Goal: Task Accomplishment & Management: Use online tool/utility

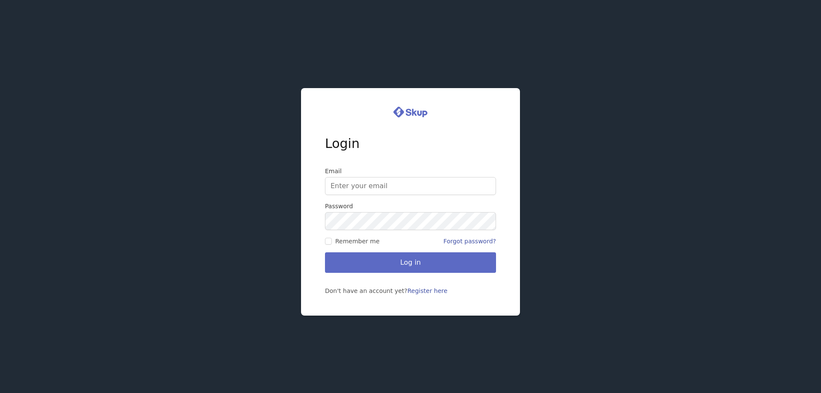
click at [386, 188] on input "Email" at bounding box center [410, 186] width 171 height 18
type input "[EMAIL_ADDRESS][DOMAIN_NAME]"
click at [327, 240] on input "Remember me" at bounding box center [328, 241] width 7 height 7
checkbox input "true"
click at [415, 262] on button "Log in" at bounding box center [410, 262] width 171 height 21
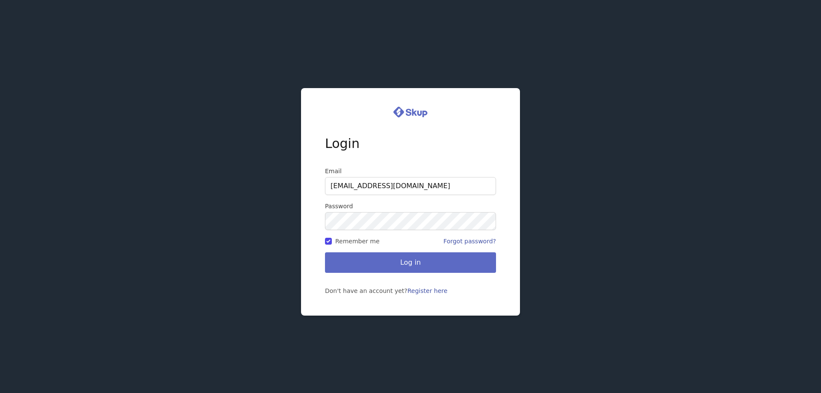
click at [415, 262] on button "Log in" at bounding box center [410, 262] width 171 height 21
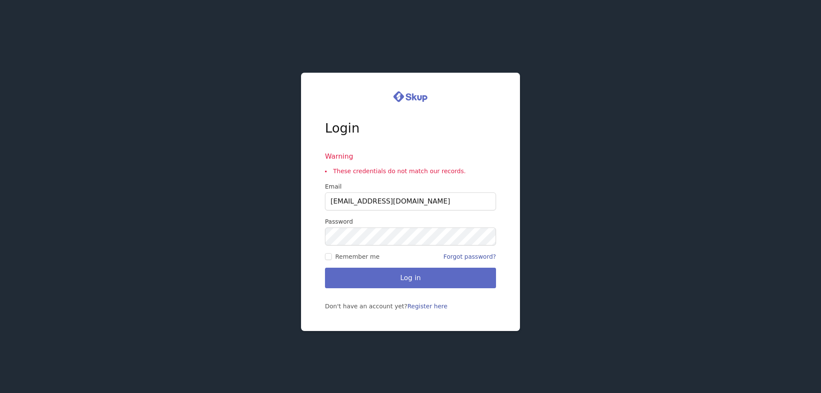
drag, startPoint x: 457, startPoint y: 203, endPoint x: 315, endPoint y: 194, distance: 142.7
click at [315, 194] on div "Login Warning These credentials do not match our records. Email sherrysdesigner…" at bounding box center [410, 202] width 219 height 258
type input "darrell.galloway@gmail.com"
click at [406, 276] on button "Log in" at bounding box center [410, 278] width 171 height 21
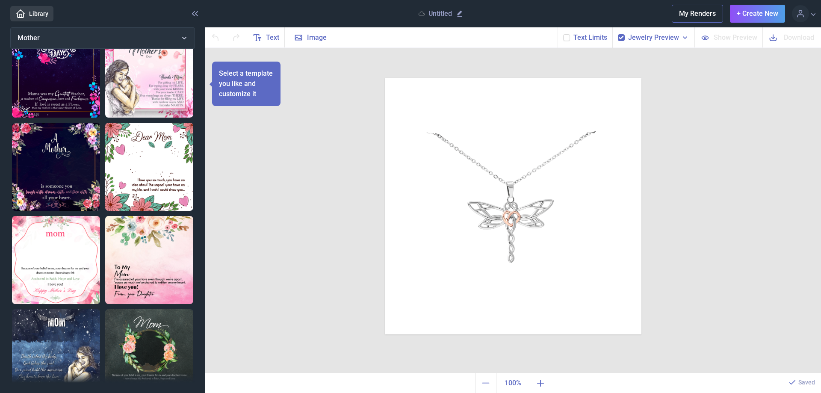
scroll to position [86, 0]
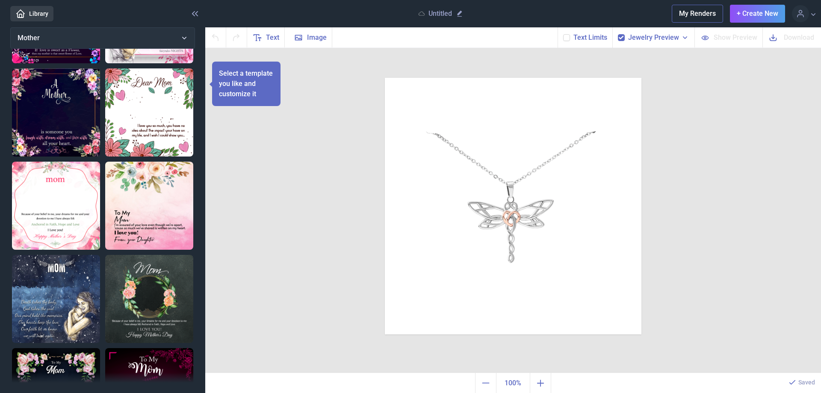
click at [127, 210] on img at bounding box center [149, 206] width 88 height 88
checkbox input "false"
click at [127, 211] on img at bounding box center [149, 206] width 88 height 88
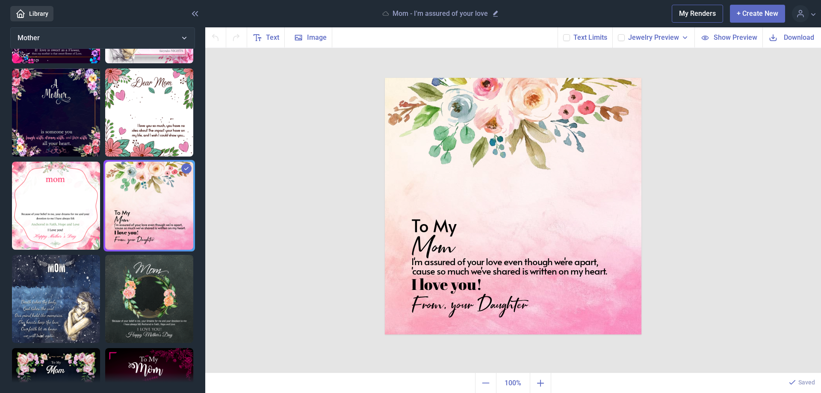
click at [763, 14] on button "+ Create New" at bounding box center [757, 14] width 55 height 18
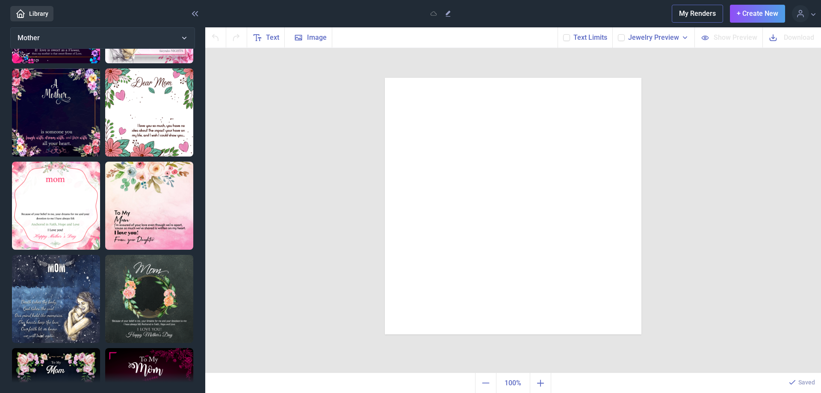
click at [150, 192] on img at bounding box center [149, 206] width 88 height 88
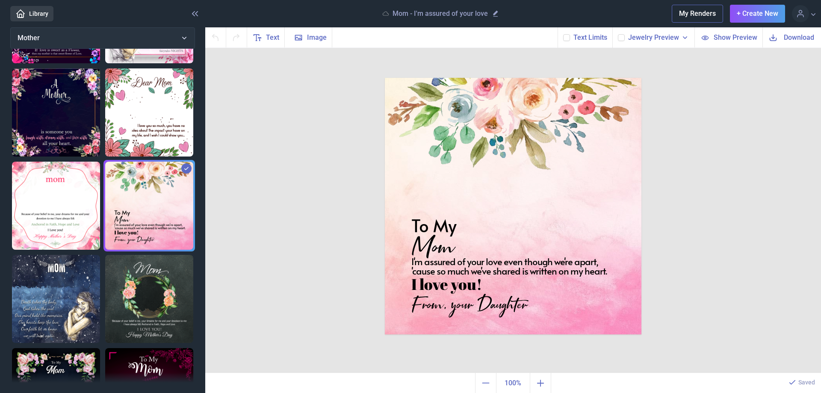
click at [150, 192] on img at bounding box center [149, 206] width 88 height 88
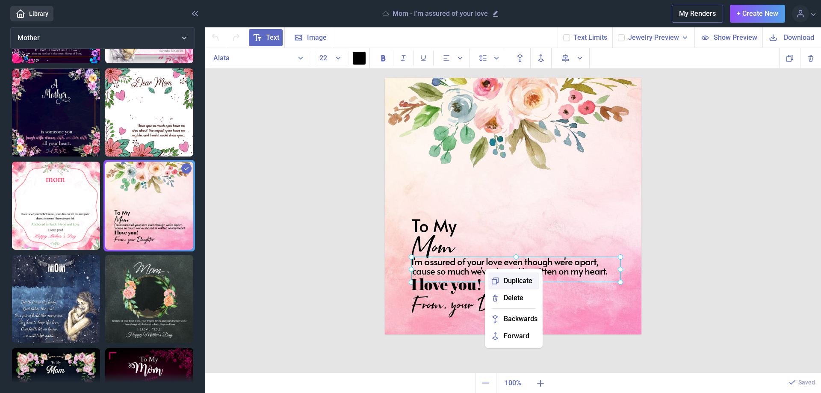
click at [519, 280] on span "Duplicate" at bounding box center [518, 281] width 29 height 10
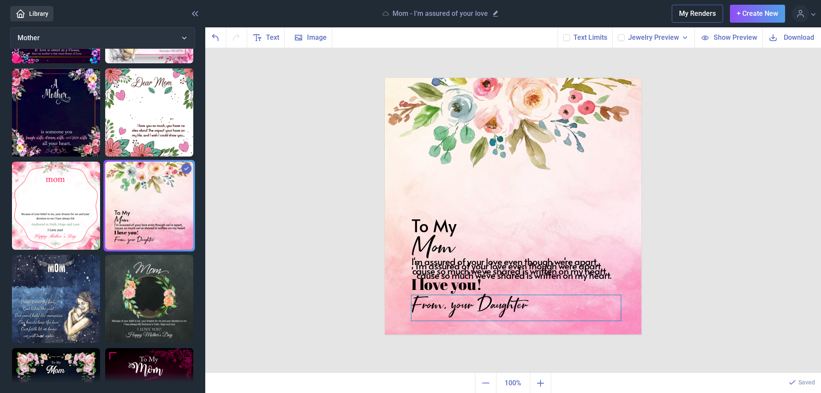
click at [557, 78] on div "From, your Daughter" at bounding box center [513, 78] width 257 height 0
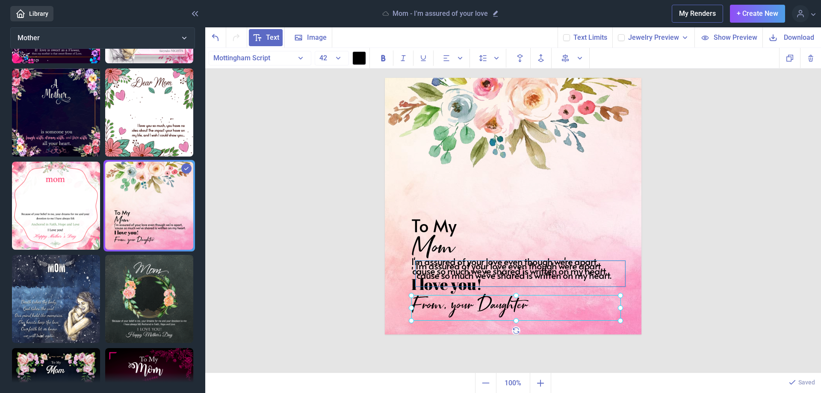
click at [532, 78] on div "I'm assured of your love even though we're apart, 'cause so much we've shared i…" at bounding box center [513, 78] width 257 height 0
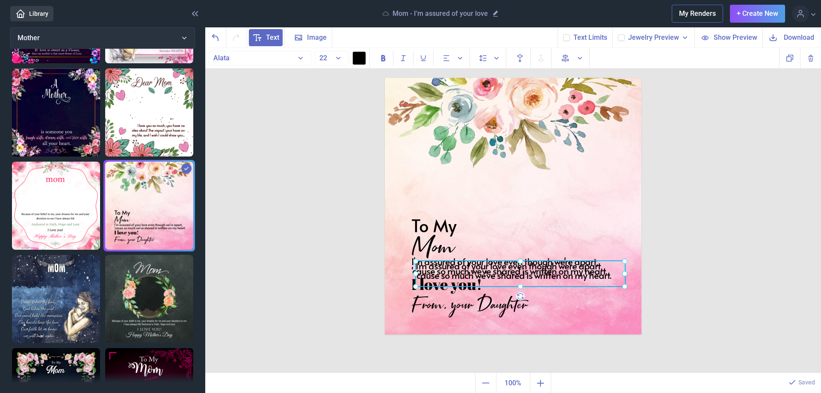
click at [532, 271] on div at bounding box center [520, 274] width 209 height 26
click at [515, 270] on div at bounding box center [520, 274] width 209 height 26
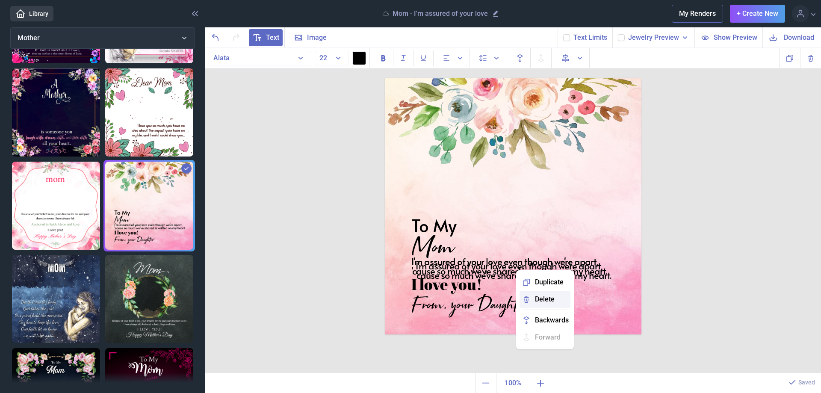
click at [550, 298] on span "Delete" at bounding box center [545, 299] width 20 height 10
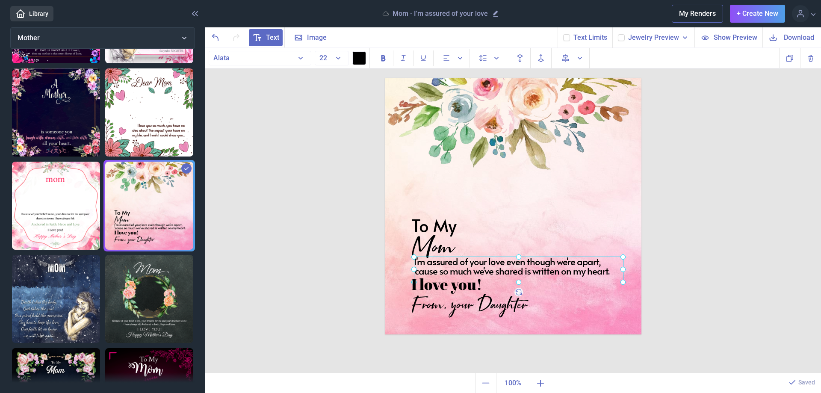
drag, startPoint x: 414, startPoint y: 264, endPoint x: 421, endPoint y: 264, distance: 7.3
click at [385, 78] on div "I'm assured of your love even though we're apart, 'cause so much we've shared i…" at bounding box center [385, 78] width 0 height 0
drag, startPoint x: 421, startPoint y: 264, endPoint x: 412, endPoint y: 263, distance: 9.1
click at [412, 263] on div at bounding box center [514, 268] width 209 height 26
click at [541, 271] on div at bounding box center [514, 268] width 209 height 26
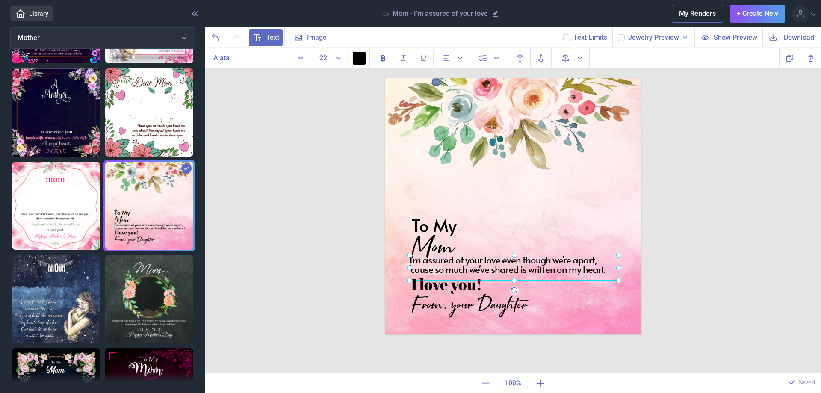
click at [524, 270] on div at bounding box center [514, 268] width 209 height 26
click at [523, 270] on div at bounding box center [514, 268] width 209 height 26
click at [523, 270] on div "I'm assured of your love even though we're apart, 'cause so much we've shared i…" at bounding box center [514, 268] width 209 height 26
click at [520, 268] on div "I'm assured of your love even though we're apart, 'cause so much we've shared i…" at bounding box center [514, 268] width 209 height 26
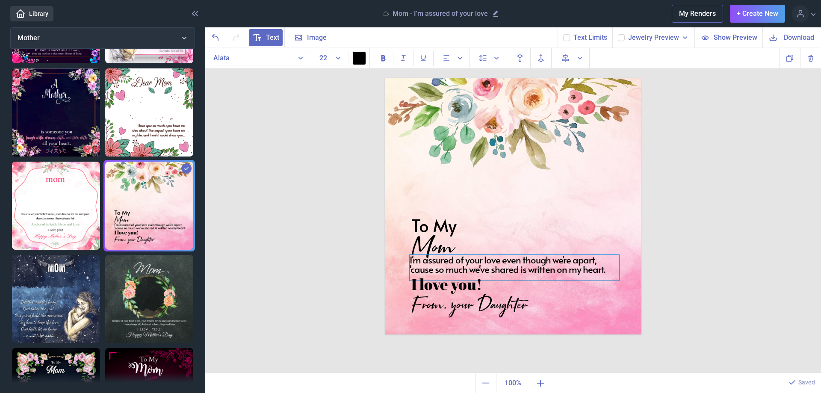
click at [541, 269] on div "I'm assured of your love even though we're apart, 'cause so much we've shared i…" at bounding box center [514, 268] width 209 height 26
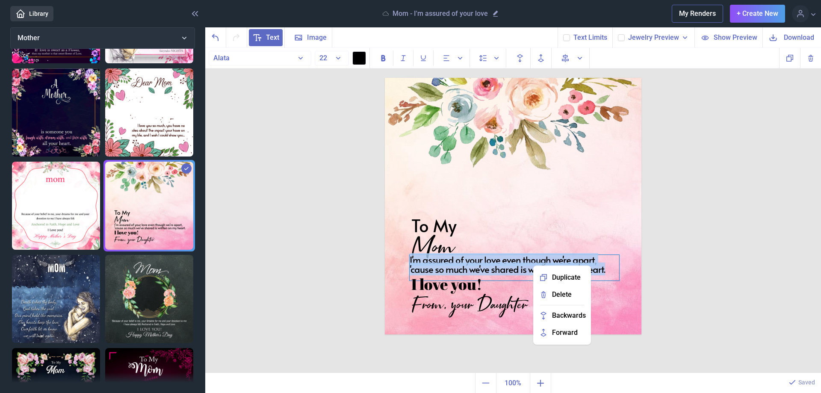
copy div "I'm assured of your love even though we're apart, 'cause so much we've shared i…"
paste div
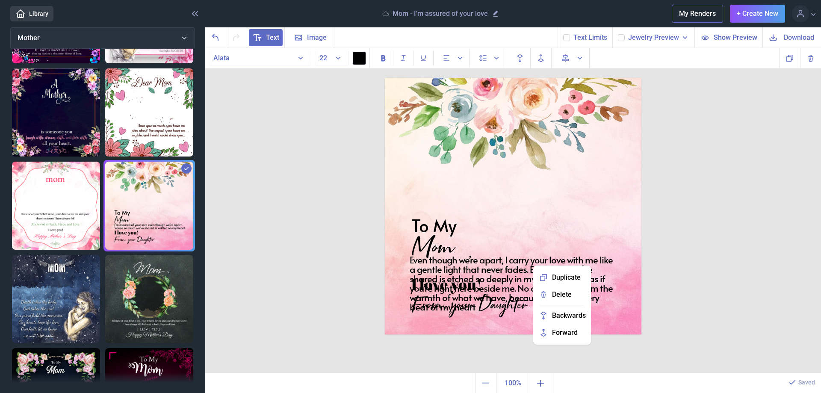
click at [569, 38] on use at bounding box center [566, 37] width 5 height 3
click at [563, 34] on input "checkbox" at bounding box center [563, 34] width 0 height 0
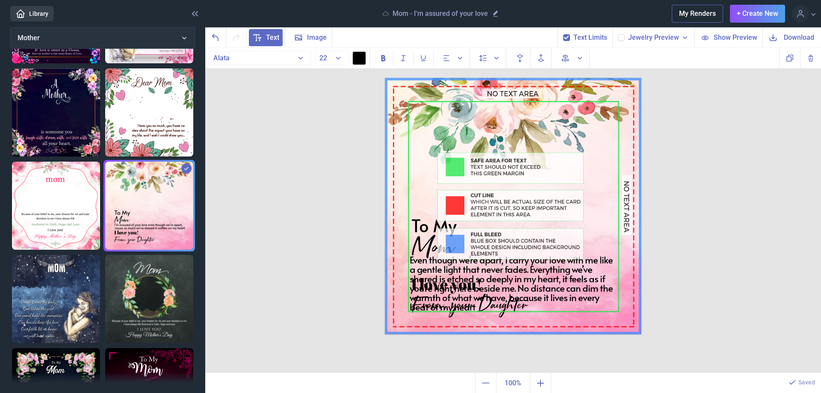
click at [569, 38] on use at bounding box center [566, 37] width 5 height 3
click at [563, 34] on input "checkbox" at bounding box center [563, 34] width 0 height 0
checkbox input "false"
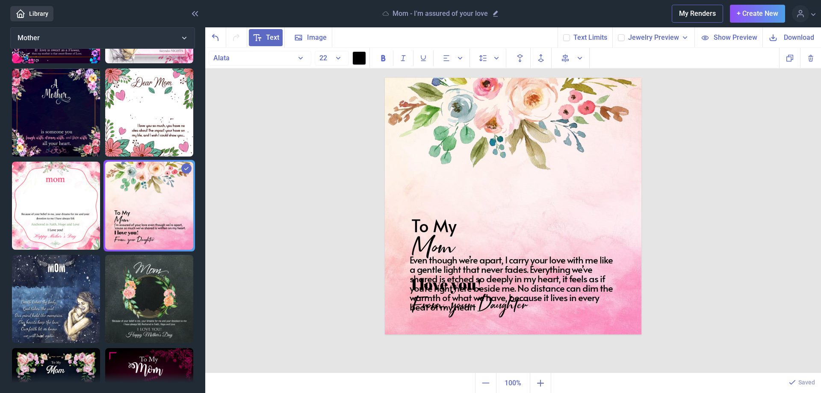
click at [624, 38] on icon at bounding box center [621, 37] width 5 height 5
click at [618, 34] on input "checkbox" at bounding box center [617, 34] width 0 height 0
click at [624, 38] on icon at bounding box center [621, 37] width 5 height 5
click at [618, 34] on input "checkbox" at bounding box center [617, 34] width 0 height 0
checkbox input "false"
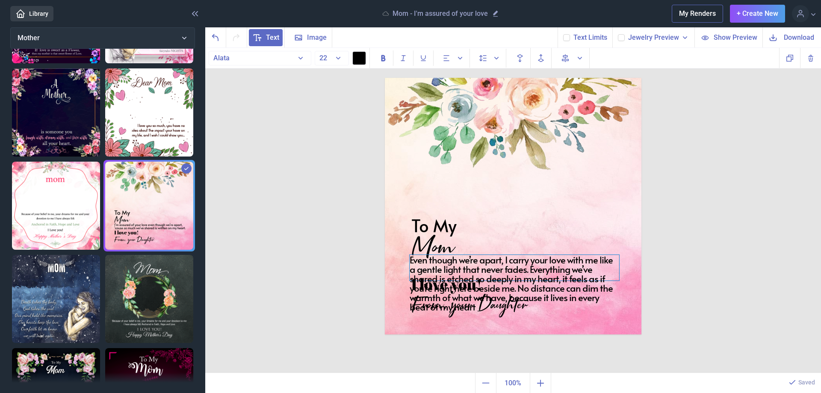
click at [499, 264] on div "Even though we’re apart, I carry your love with me like a gentle light that nev…" at bounding box center [514, 268] width 209 height 26
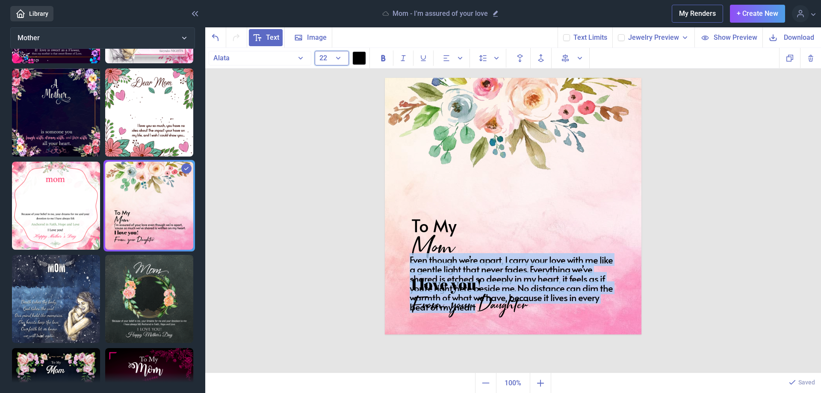
click at [339, 59] on button "22" at bounding box center [332, 58] width 34 height 15
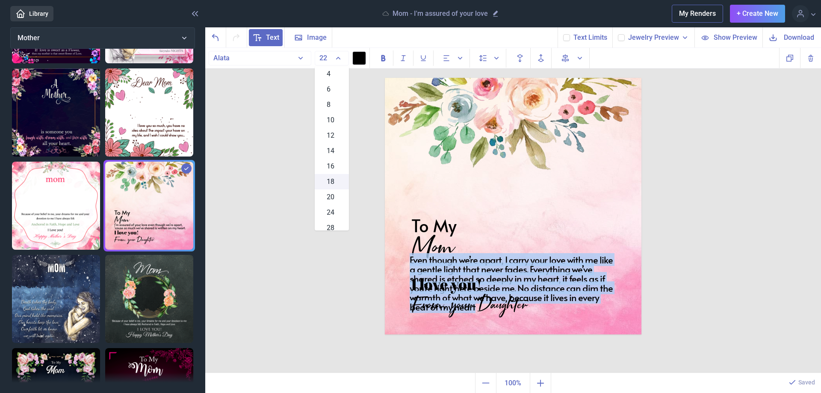
click at [332, 181] on div "18" at bounding box center [332, 181] width 34 height 15
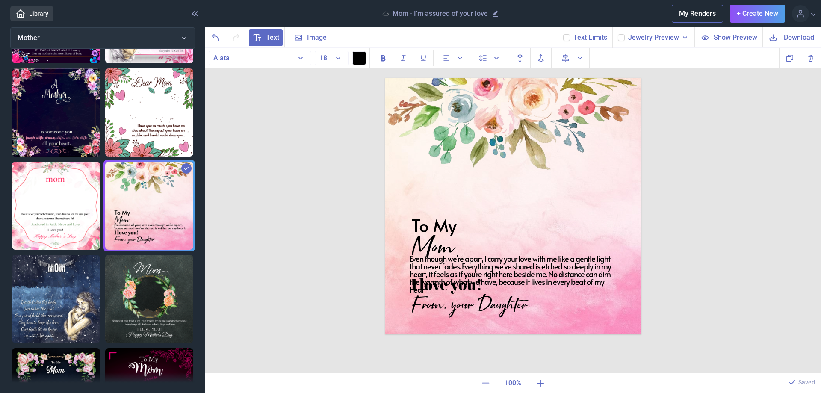
click at [695, 270] on div "To My Mom Even though we’re apart, I carry your love with me like a gentle ligh…" at bounding box center [513, 210] width 616 height 325
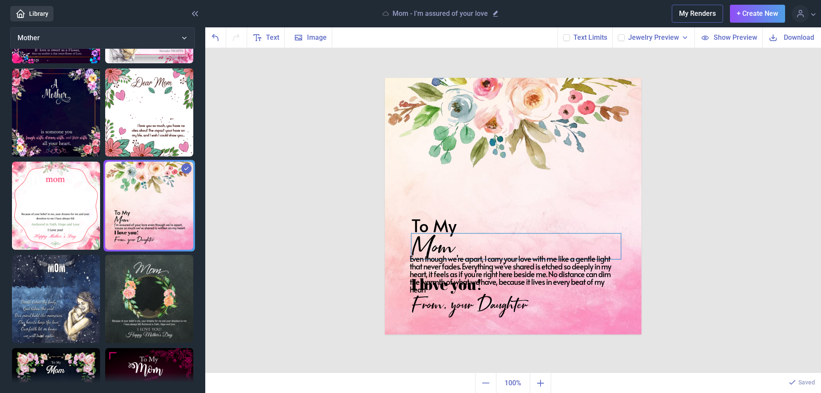
click at [435, 228] on div "To My Mom Even though we’re apart, I carry your love with me like a gentle ligh…" at bounding box center [513, 206] width 257 height 257
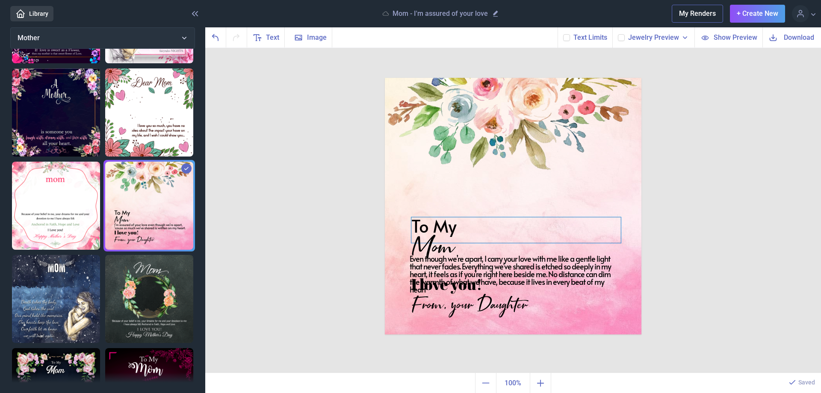
click at [435, 78] on div "To My" at bounding box center [513, 78] width 257 height 0
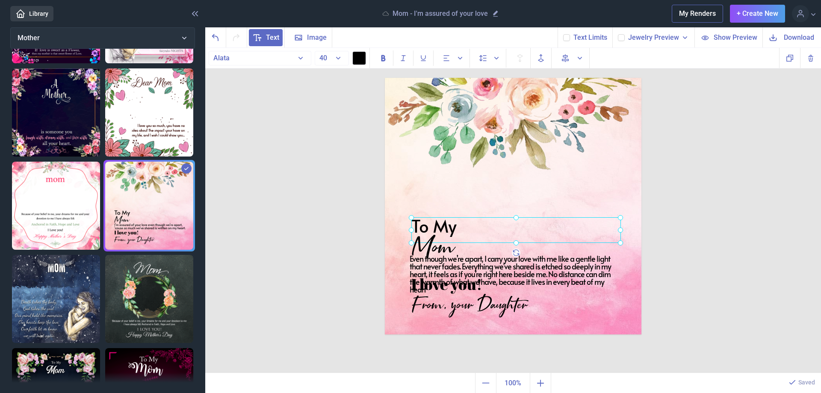
click at [431, 221] on div at bounding box center [515, 230] width 209 height 26
click at [431, 221] on div at bounding box center [516, 227] width 209 height 26
click at [431, 218] on div at bounding box center [516, 227] width 209 height 26
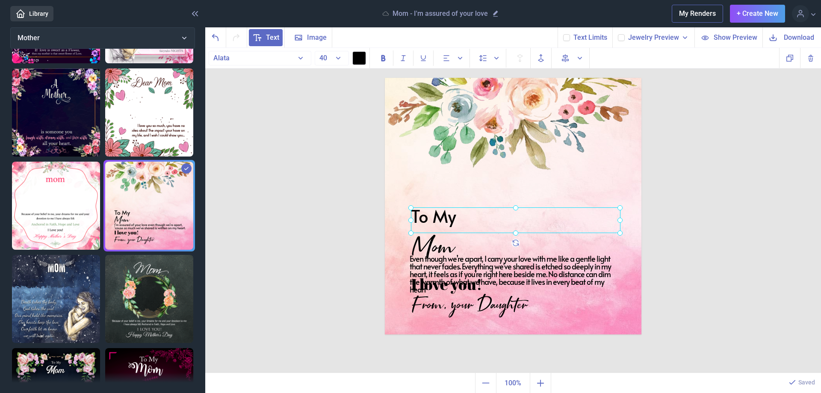
drag, startPoint x: 431, startPoint y: 216, endPoint x: 430, endPoint y: 212, distance: 4.4
click at [430, 212] on div at bounding box center [515, 220] width 209 height 26
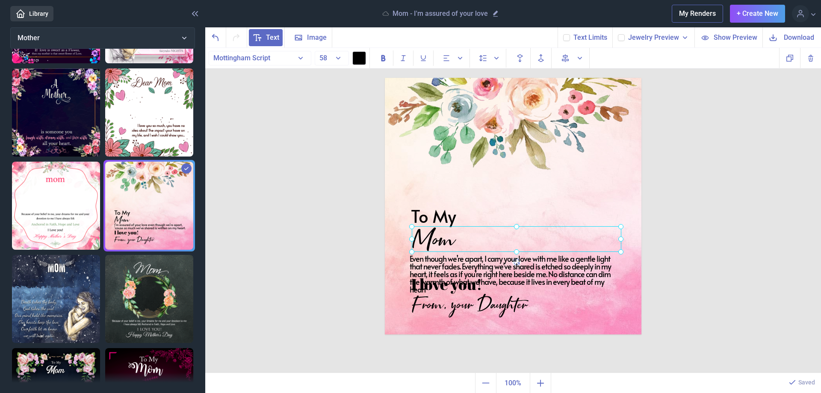
drag, startPoint x: 434, startPoint y: 245, endPoint x: 435, endPoint y: 237, distance: 7.3
click at [385, 78] on div "Mom" at bounding box center [385, 78] width 0 height 0
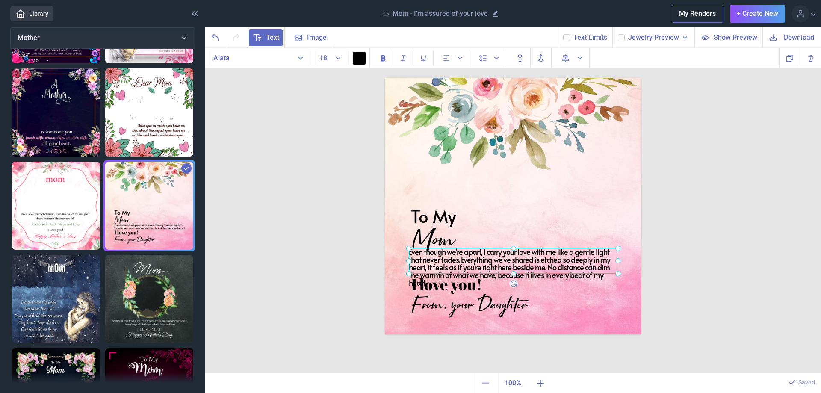
drag, startPoint x: 515, startPoint y: 261, endPoint x: 514, endPoint y: 254, distance: 6.9
click at [385, 78] on div "Even though we’re apart, I carry your love with me like a gentle light that nev…" at bounding box center [385, 78] width 0 height 0
click at [516, 253] on div at bounding box center [515, 260] width 209 height 26
click at [567, 38] on use at bounding box center [566, 37] width 5 height 3
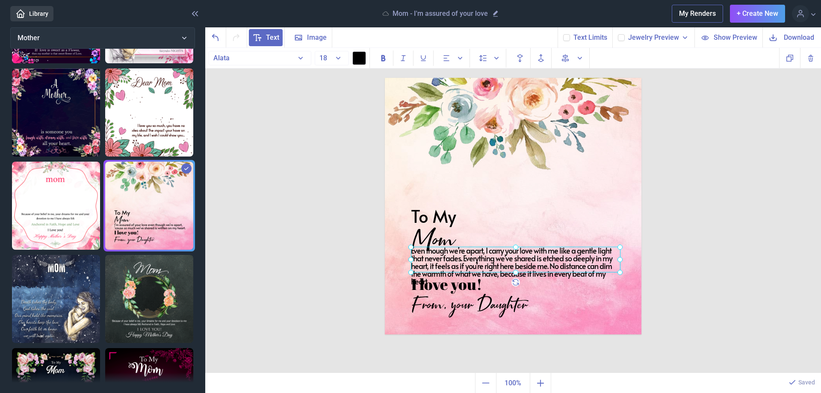
click at [563, 34] on input "checkbox" at bounding box center [563, 34] width 0 height 0
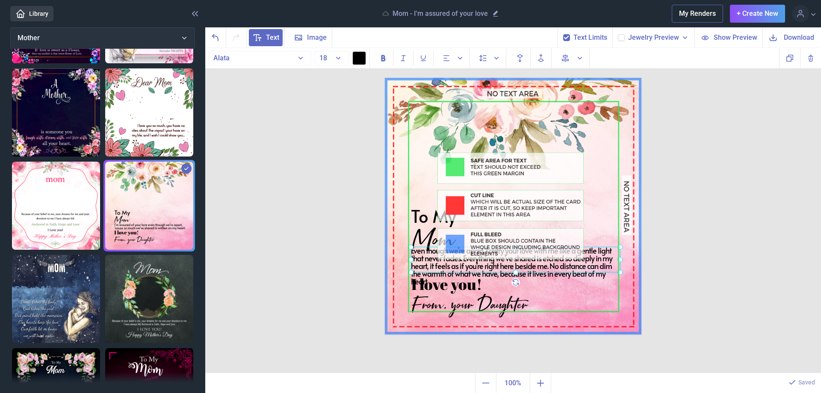
click at [567, 38] on use at bounding box center [566, 37] width 5 height 3
click at [563, 34] on input "checkbox" at bounding box center [563, 34] width 0 height 0
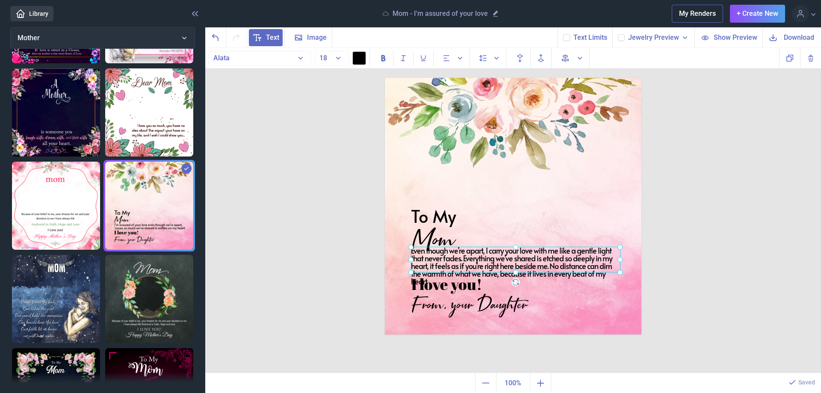
click at [480, 263] on div at bounding box center [515, 260] width 209 height 26
click at [463, 261] on div at bounding box center [515, 260] width 209 height 26
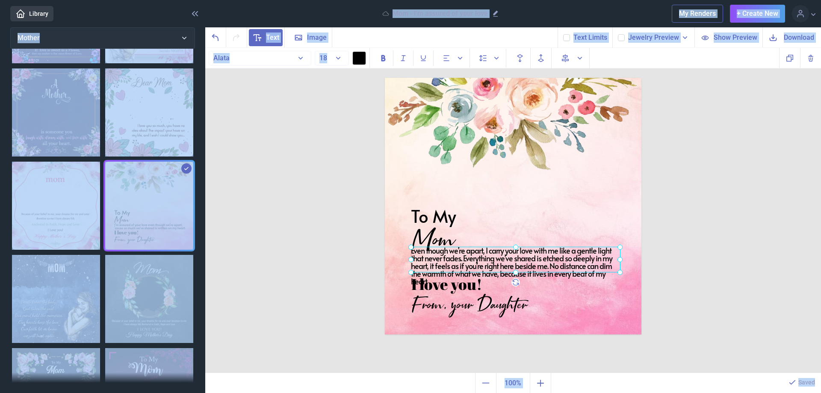
click at [686, 303] on div "To My Mom Even though we’re apart, I carry your love with me like a gentle ligh…" at bounding box center [513, 210] width 616 height 325
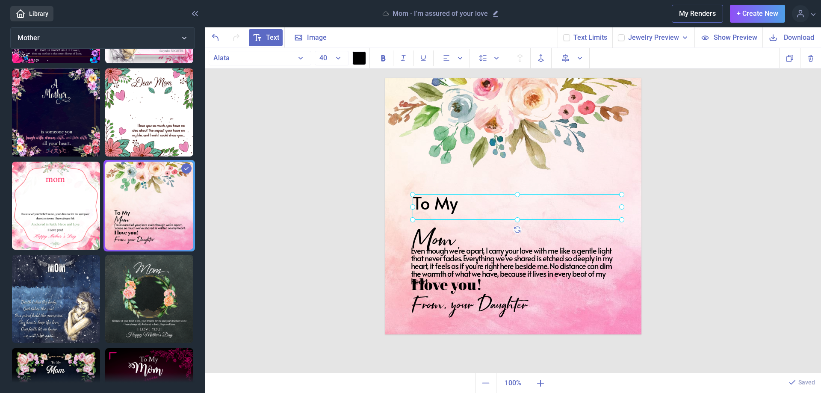
drag, startPoint x: 448, startPoint y: 219, endPoint x: 449, endPoint y: 206, distance: 13.4
click at [385, 78] on div "To My" at bounding box center [385, 78] width 0 height 0
click at [449, 204] on div at bounding box center [517, 207] width 209 height 26
click at [450, 202] on div at bounding box center [517, 205] width 209 height 26
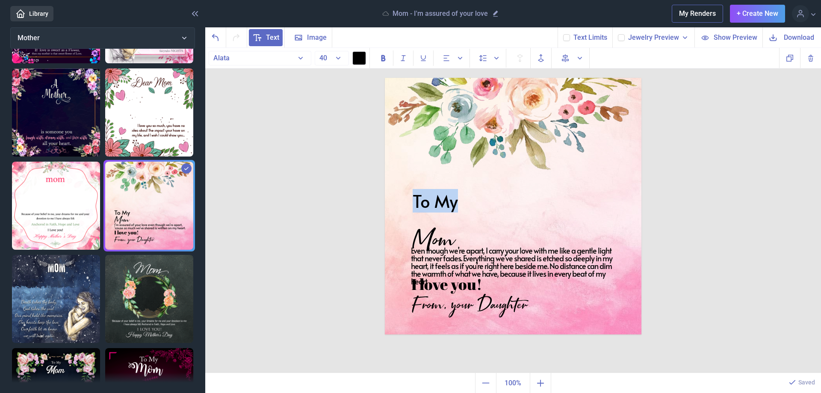
click at [450, 202] on div "To My" at bounding box center [517, 205] width 209 height 26
click at [446, 78] on div "Mom" at bounding box center [513, 78] width 257 height 0
drag, startPoint x: 442, startPoint y: 236, endPoint x: 442, endPoint y: 224, distance: 11.5
click at [442, 224] on div at bounding box center [518, 228] width 209 height 26
click at [442, 225] on div at bounding box center [516, 229] width 209 height 26
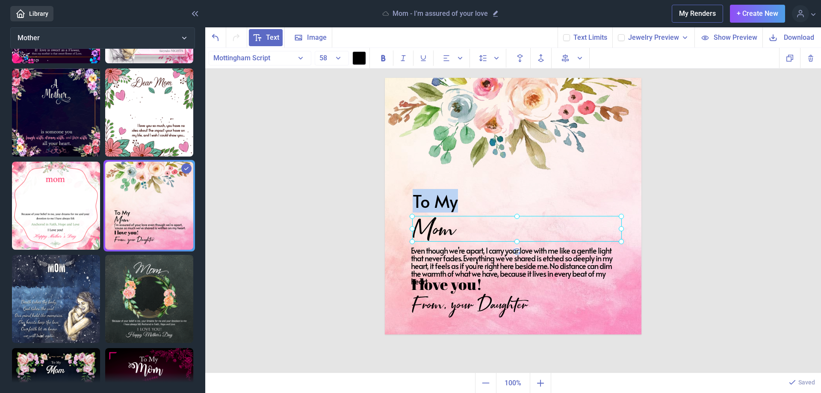
click at [442, 225] on div at bounding box center [516, 229] width 209 height 26
click at [470, 78] on div "Even though we’re apart, I carry your love with me like a gentle light that nev…" at bounding box center [513, 78] width 257 height 0
click at [472, 260] on div at bounding box center [515, 260] width 209 height 26
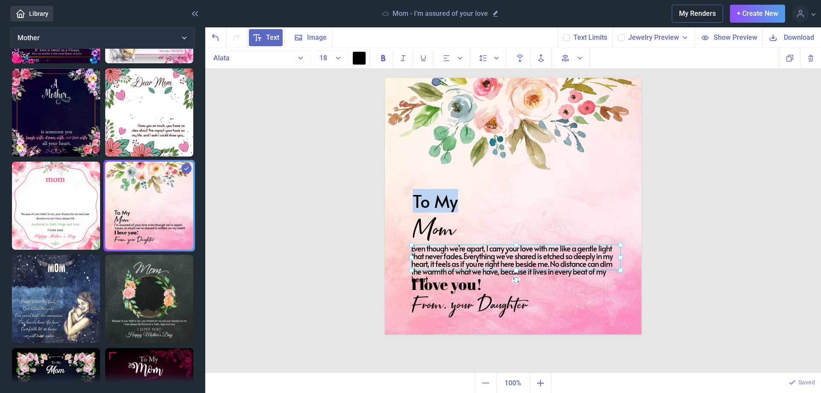
drag, startPoint x: 472, startPoint y: 255, endPoint x: 472, endPoint y: 251, distance: 4.3
click at [472, 253] on div at bounding box center [515, 258] width 209 height 26
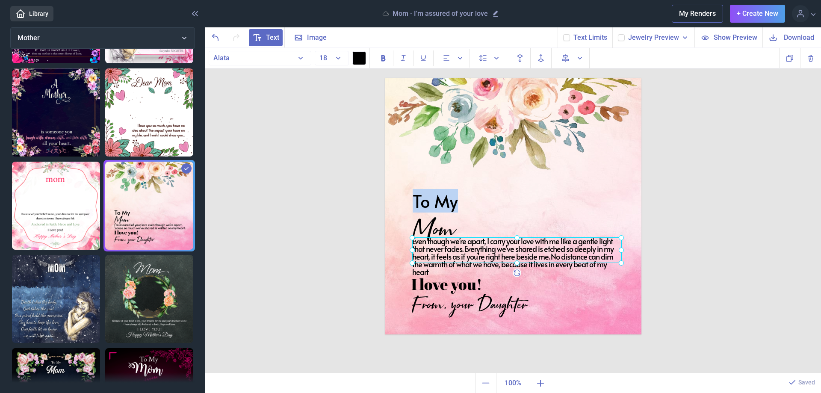
drag, startPoint x: 472, startPoint y: 251, endPoint x: 473, endPoint y: 245, distance: 5.2
click at [473, 245] on div at bounding box center [516, 250] width 209 height 26
click at [569, 38] on icon at bounding box center [566, 37] width 5 height 5
click at [563, 34] on input "checkbox" at bounding box center [563, 34] width 0 height 0
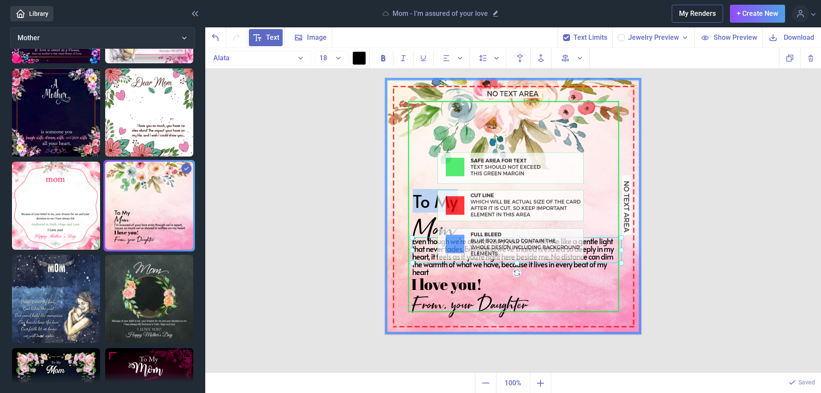
click at [569, 38] on icon at bounding box center [566, 37] width 5 height 5
click at [563, 34] on input "checkbox" at bounding box center [563, 34] width 0 height 0
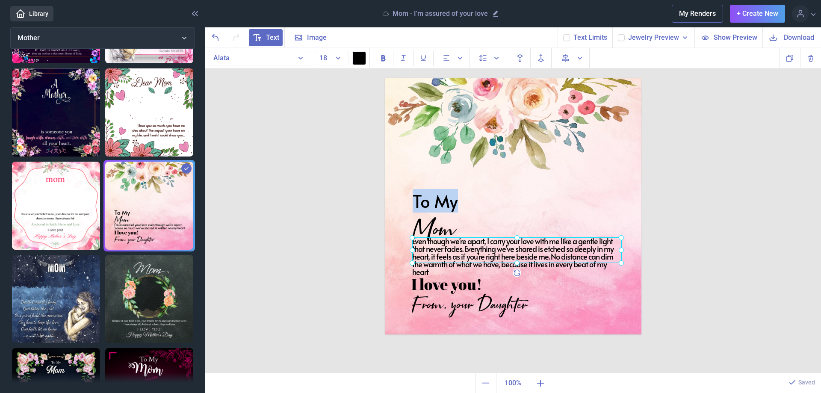
click at [569, 38] on icon at bounding box center [566, 37] width 5 height 5
click at [563, 34] on input "checkbox" at bounding box center [563, 34] width 0 height 0
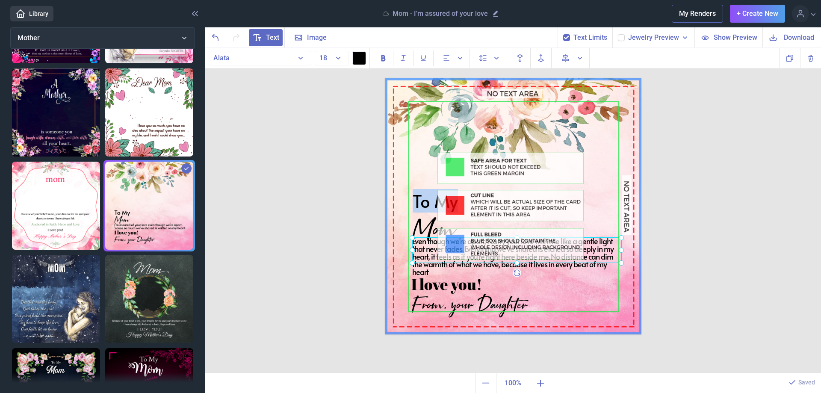
click at [495, 301] on img at bounding box center [513, 206] width 257 height 257
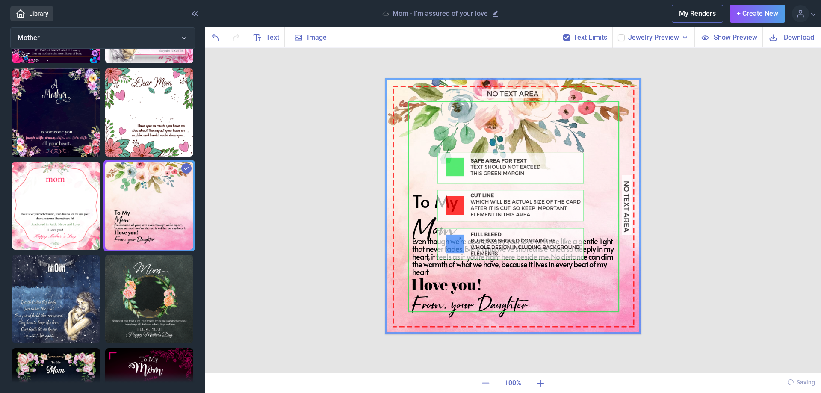
click at [566, 37] on icon at bounding box center [566, 37] width 5 height 5
click at [563, 34] on input "checkbox" at bounding box center [563, 34] width 0 height 0
checkbox input "false"
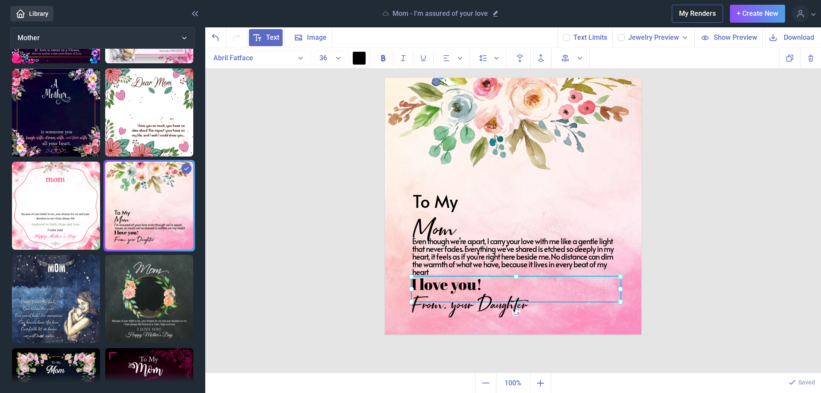
click at [385, 78] on div "I love you!" at bounding box center [385, 78] width 0 height 0
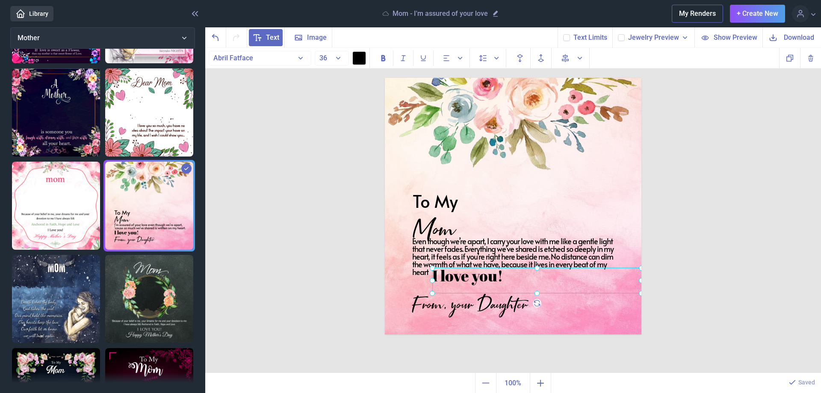
drag, startPoint x: 454, startPoint y: 286, endPoint x: 472, endPoint y: 277, distance: 20.3
click at [472, 277] on div at bounding box center [536, 281] width 209 height 26
click at [462, 78] on div "From, your Daughter" at bounding box center [513, 78] width 257 height 0
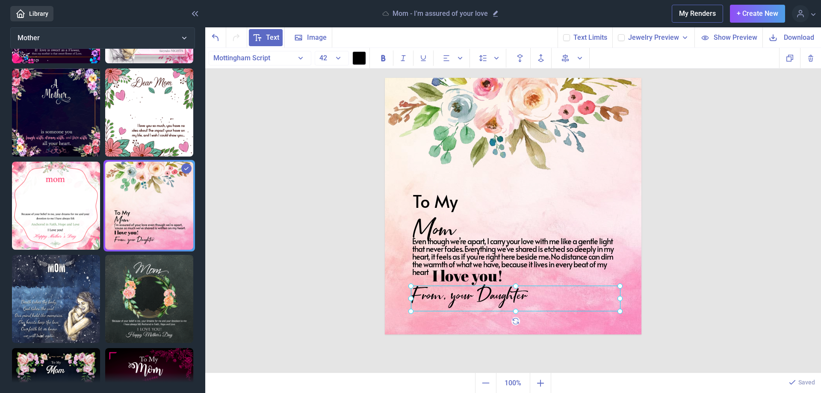
drag, startPoint x: 463, startPoint y: 303, endPoint x: 461, endPoint y: 292, distance: 10.8
click at [461, 292] on div at bounding box center [515, 299] width 209 height 26
click at [622, 38] on use at bounding box center [621, 37] width 5 height 3
click at [618, 34] on input "checkbox" at bounding box center [617, 34] width 0 height 0
click at [623, 38] on use at bounding box center [621, 37] width 5 height 3
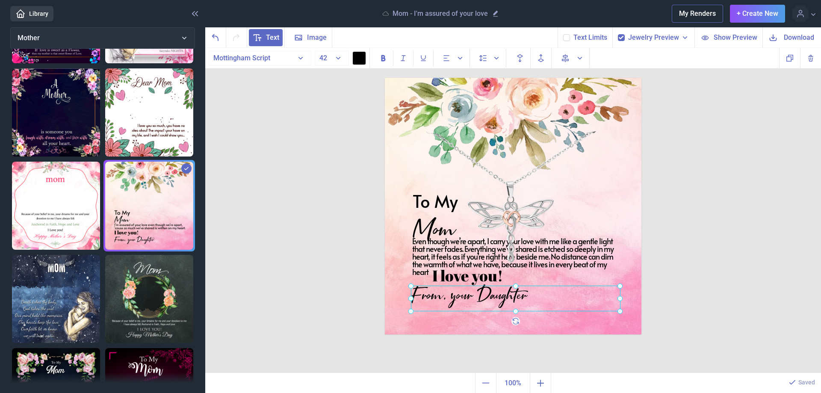
click at [618, 34] on input "checkbox" at bounding box center [617, 34] width 0 height 0
checkbox input "false"
click at [568, 38] on use at bounding box center [566, 37] width 5 height 3
click at [563, 34] on input "checkbox" at bounding box center [563, 34] width 0 height 0
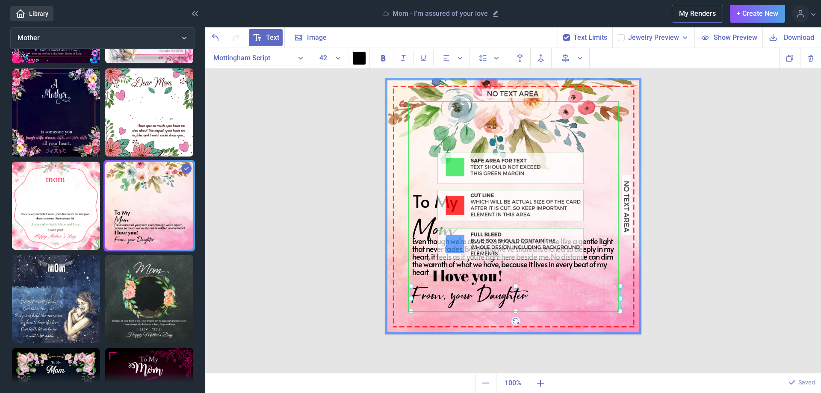
click at [568, 38] on use at bounding box center [566, 37] width 5 height 3
click at [563, 34] on input "checkbox" at bounding box center [563, 34] width 0 height 0
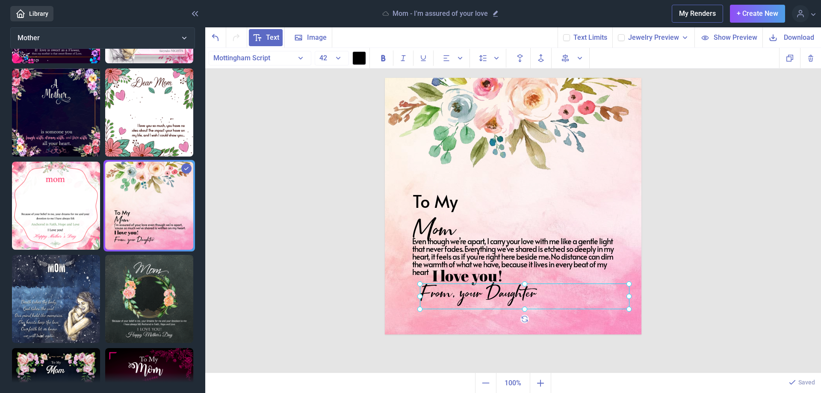
drag, startPoint x: 454, startPoint y: 295, endPoint x: 463, endPoint y: 292, distance: 9.2
click at [463, 292] on div at bounding box center [524, 296] width 209 height 26
click at [773, 38] on use at bounding box center [773, 37] width 7 height 7
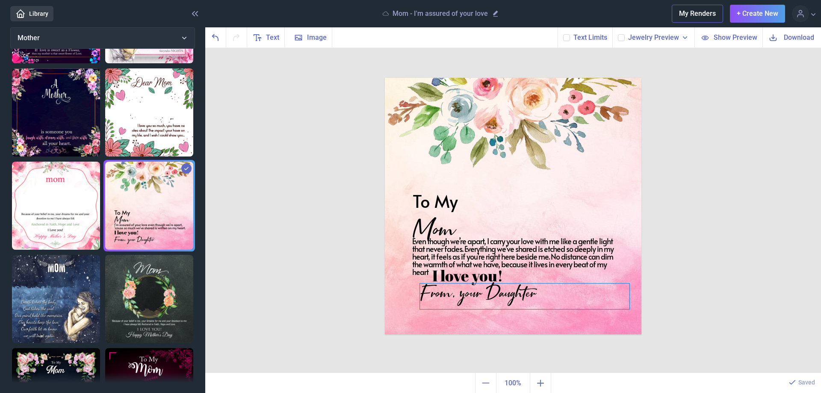
click at [510, 78] on div "From, your Daughter" at bounding box center [513, 78] width 257 height 0
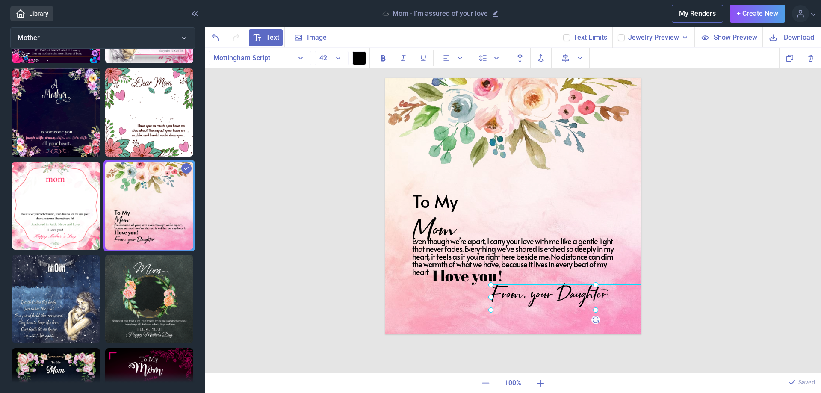
drag, startPoint x: 507, startPoint y: 293, endPoint x: 566, endPoint y: 296, distance: 58.2
click at [566, 296] on div at bounding box center [595, 297] width 209 height 26
click at [566, 38] on icon at bounding box center [566, 37] width 5 height 5
click at [563, 34] on input "checkbox" at bounding box center [563, 34] width 0 height 0
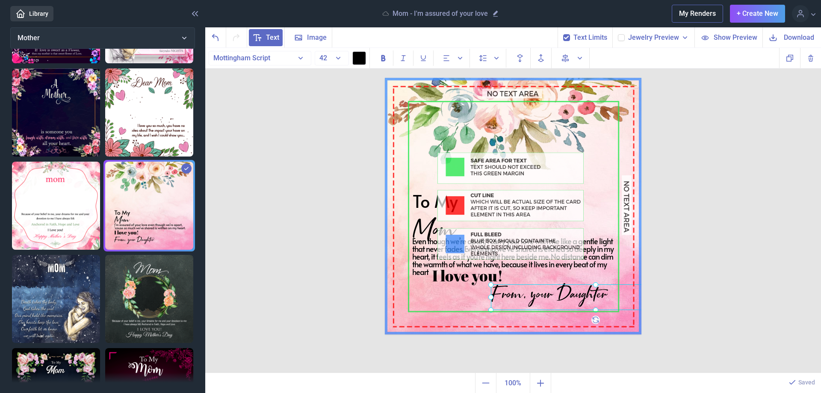
click at [566, 38] on icon at bounding box center [566, 37] width 5 height 5
click at [563, 34] on input "checkbox" at bounding box center [563, 34] width 0 height 0
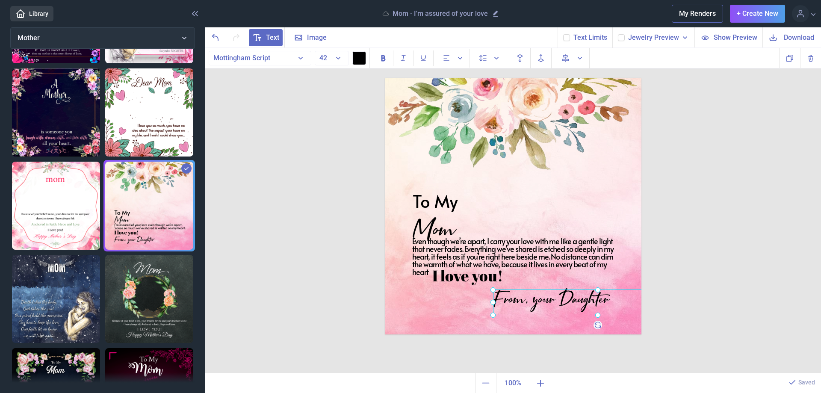
click at [553, 297] on div at bounding box center [597, 302] width 209 height 26
click at [567, 38] on use at bounding box center [566, 37] width 5 height 3
click at [563, 34] on input "checkbox" at bounding box center [563, 34] width 0 height 0
checkbox input "true"
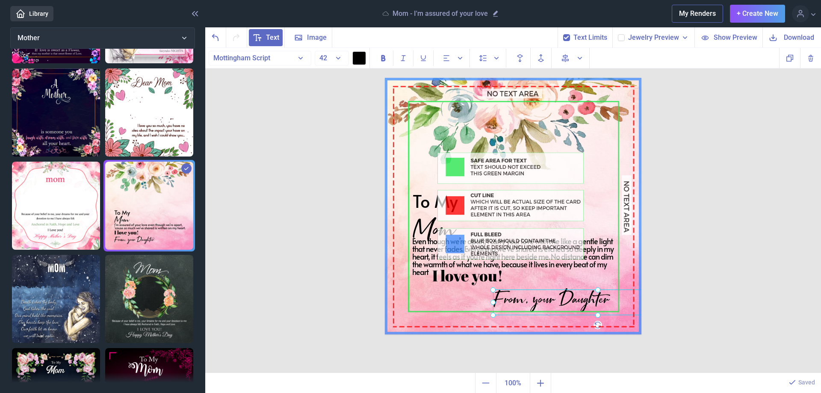
click at [623, 36] on use at bounding box center [621, 37] width 5 height 3
click at [618, 34] on input "checkbox" at bounding box center [617, 34] width 0 height 0
checkbox input "true"
click at [753, 13] on button "+ Create New" at bounding box center [757, 14] width 55 height 18
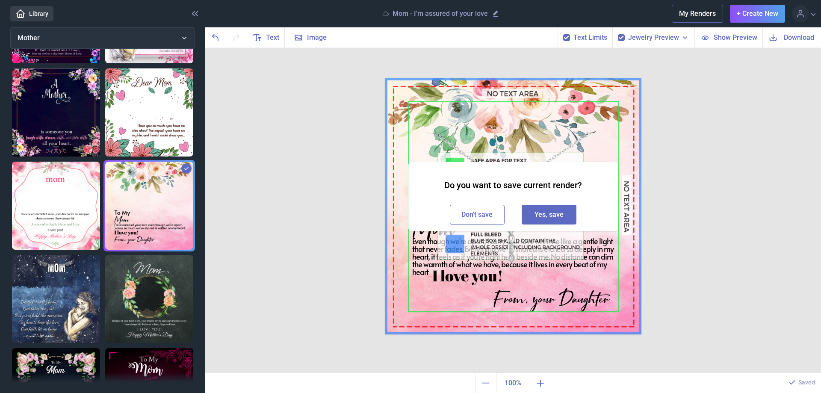
click at [550, 214] on button "Yes, save" at bounding box center [549, 215] width 55 height 20
checkbox input "false"
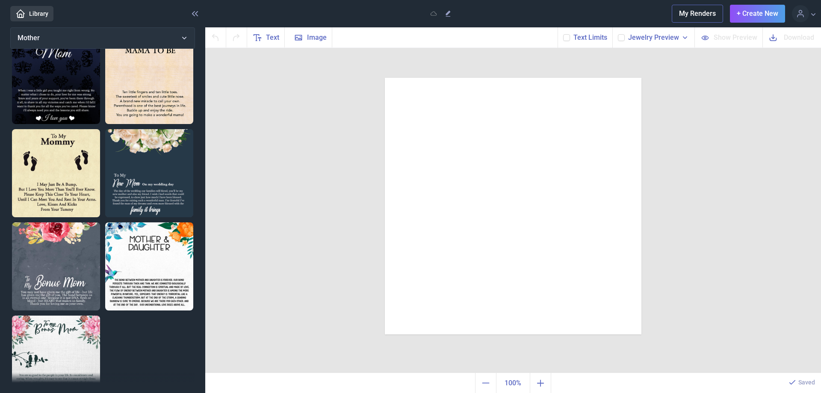
scroll to position [869, 0]
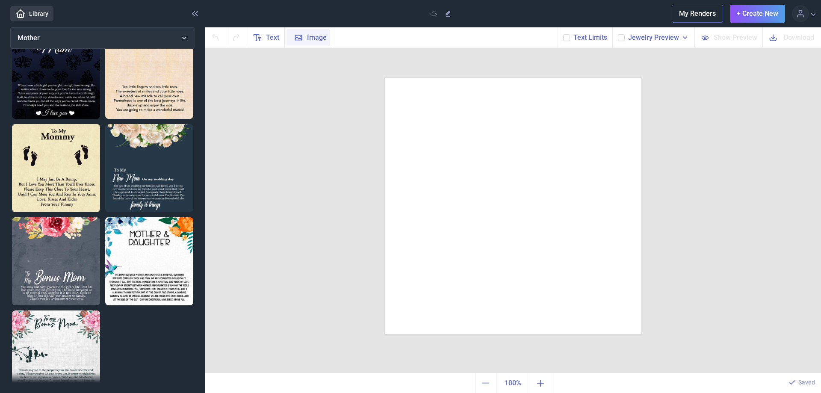
click at [308, 39] on span "Image" at bounding box center [317, 37] width 20 height 10
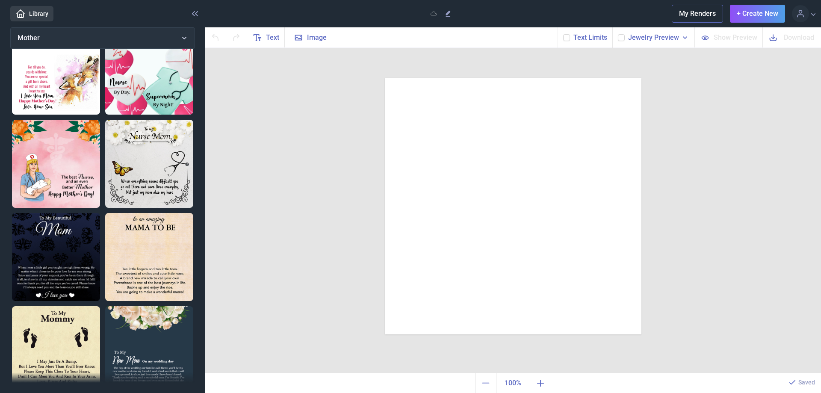
scroll to position [740, 0]
